Goal: Task Accomplishment & Management: Manage account settings

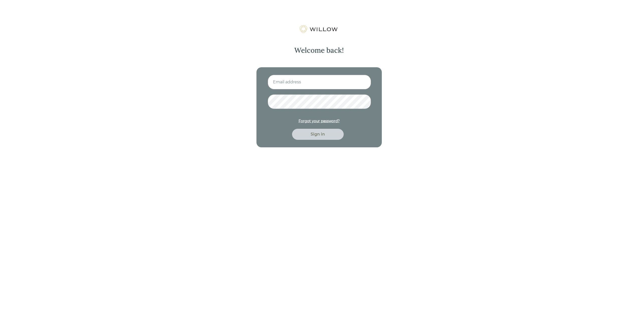
type input "[EMAIL_ADDRESS][DOMAIN_NAME]"
click at [323, 135] on div "Sign in" at bounding box center [318, 134] width 40 height 6
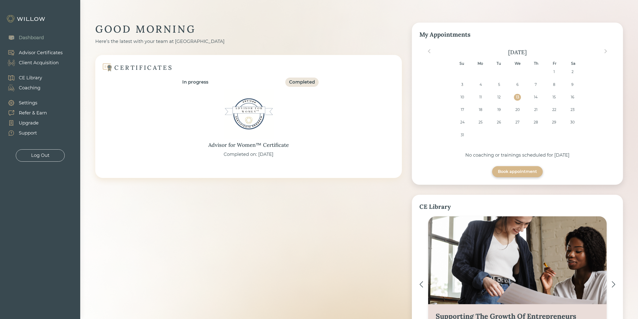
click at [46, 63] on div "Client Acquisition" at bounding box center [39, 62] width 40 height 7
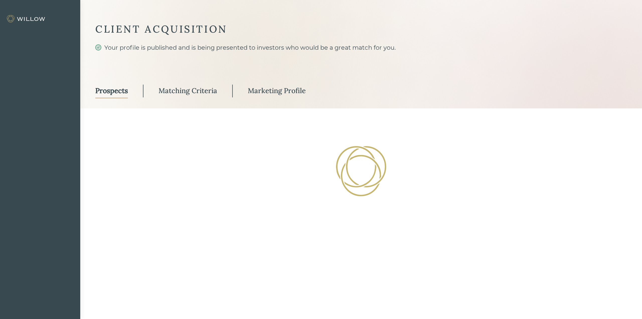
select select "3"
select select "2"
select select "10"
select select "2"
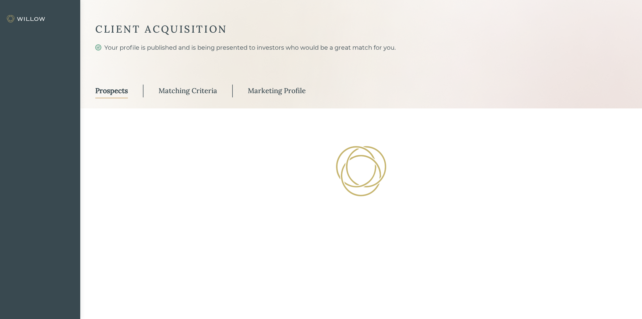
select select "2"
